Goal: Task Accomplishment & Management: Complete application form

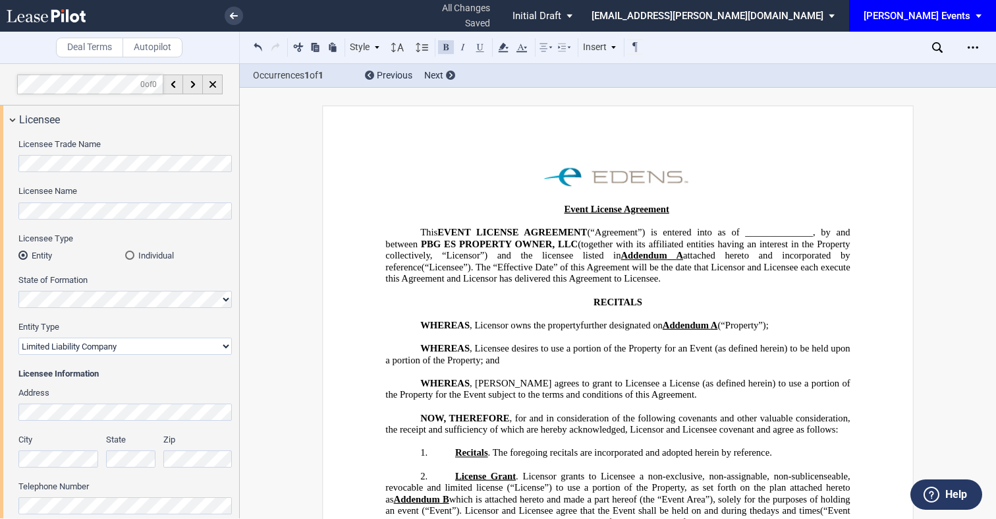
select select "limited liability company"
select select "4"
select select "pm"
select select "6"
select select "pm"
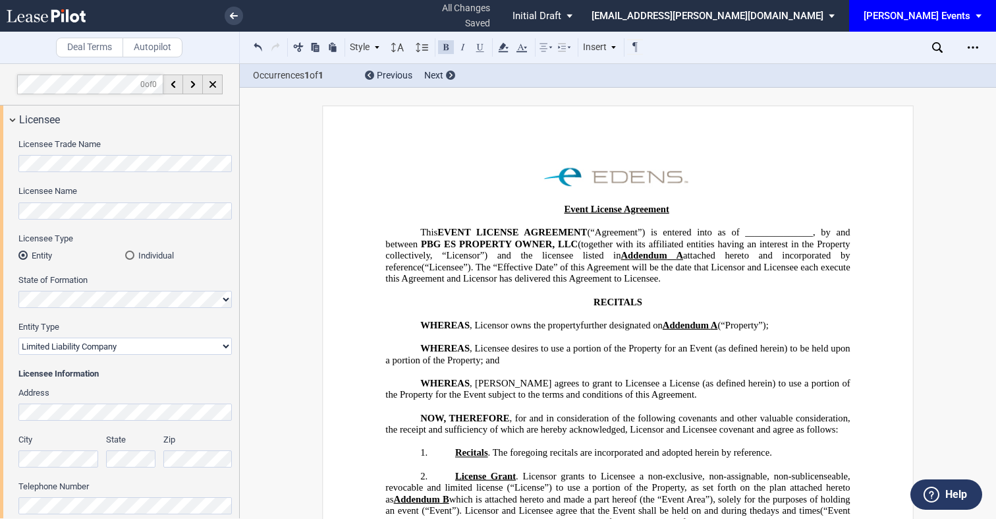
select select "4"
select select "pm"
select select "6"
select select "pm"
select select "4"
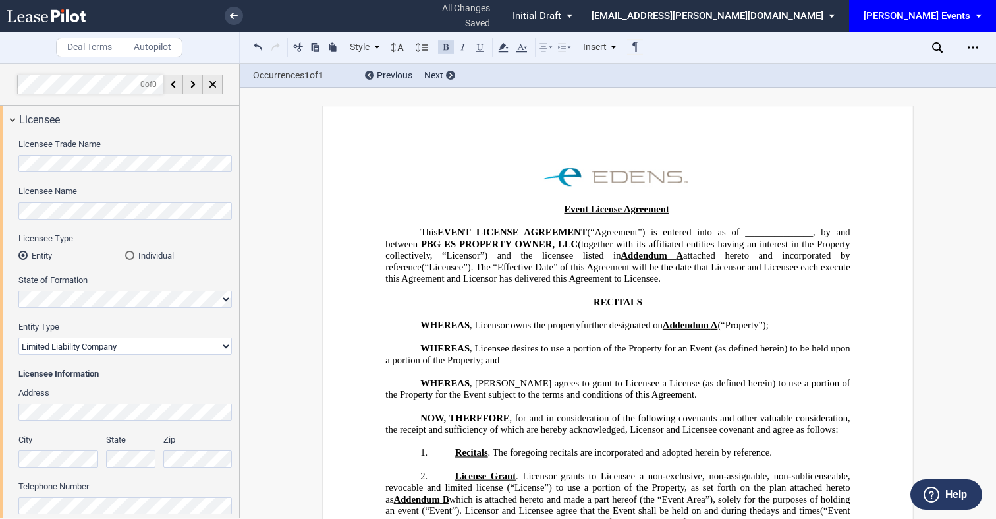
select select "pm"
select select "6"
select select "pm"
select select "4"
select select "pm"
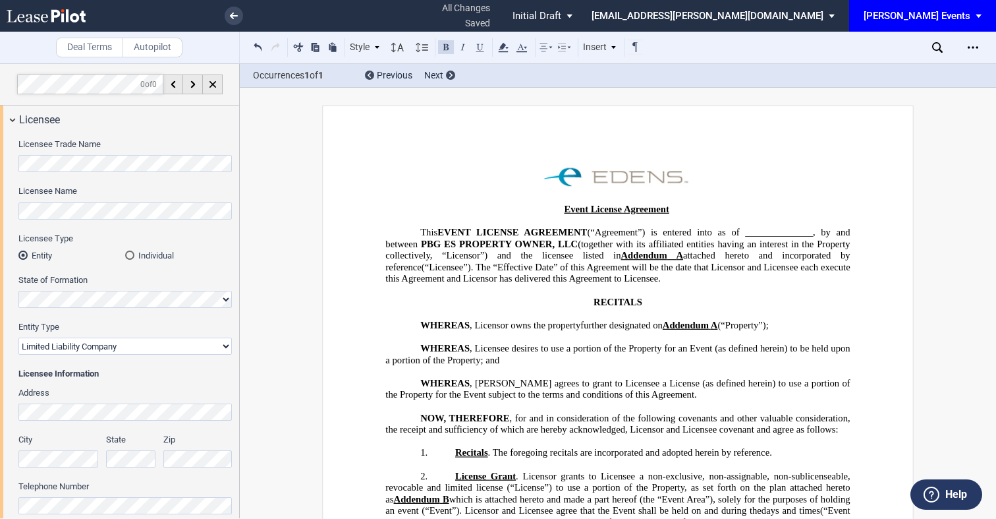
select select "6"
select select "pm"
select select "4"
select select "pm"
select select "6"
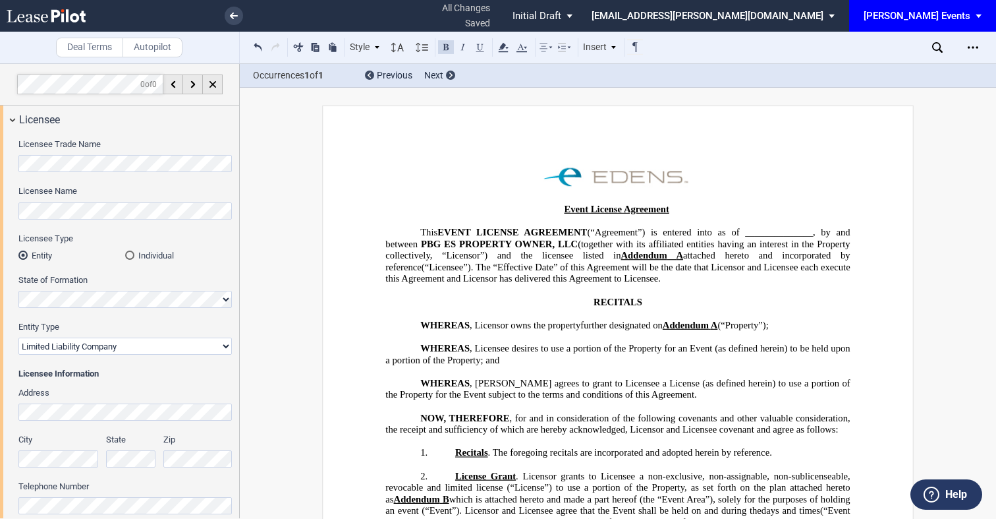
select select "pm"
select select "2"
select select "pm"
select select "2"
select select "pm"
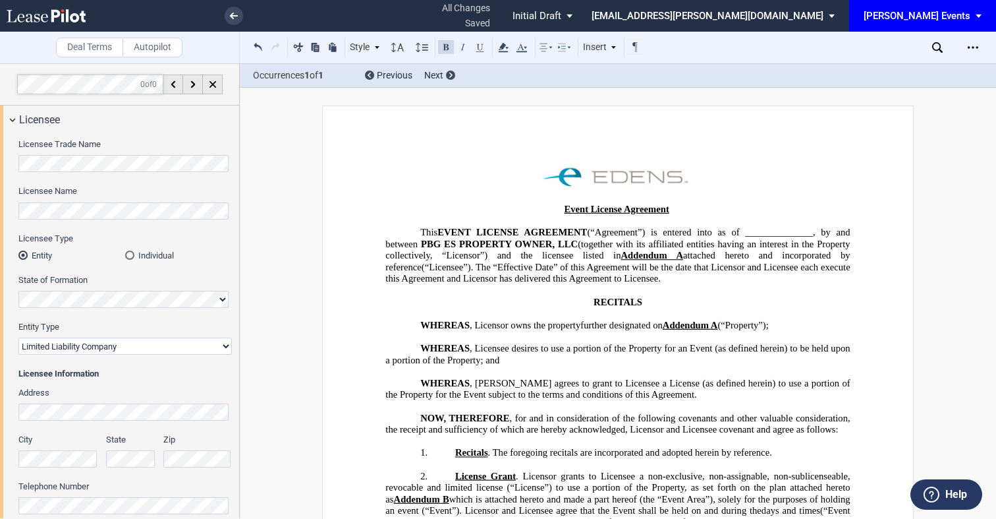
scroll to position [2, 0]
